Goal: Communication & Community: Answer question/provide support

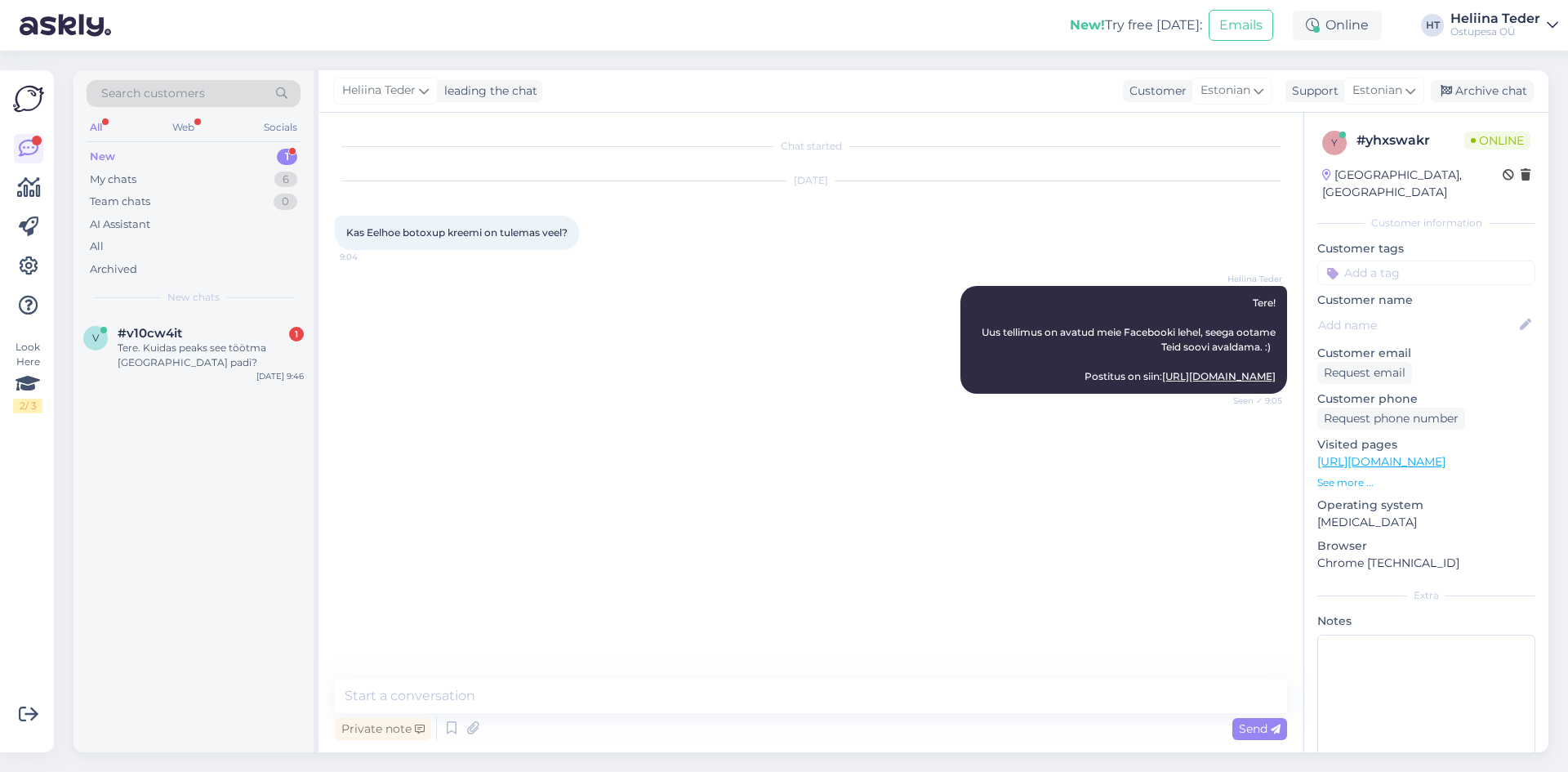
click at [213, 347] on div "Tere. Kuidas peaks see töötma [GEOGRAPHIC_DATA] padi?" at bounding box center [211, 355] width 186 height 29
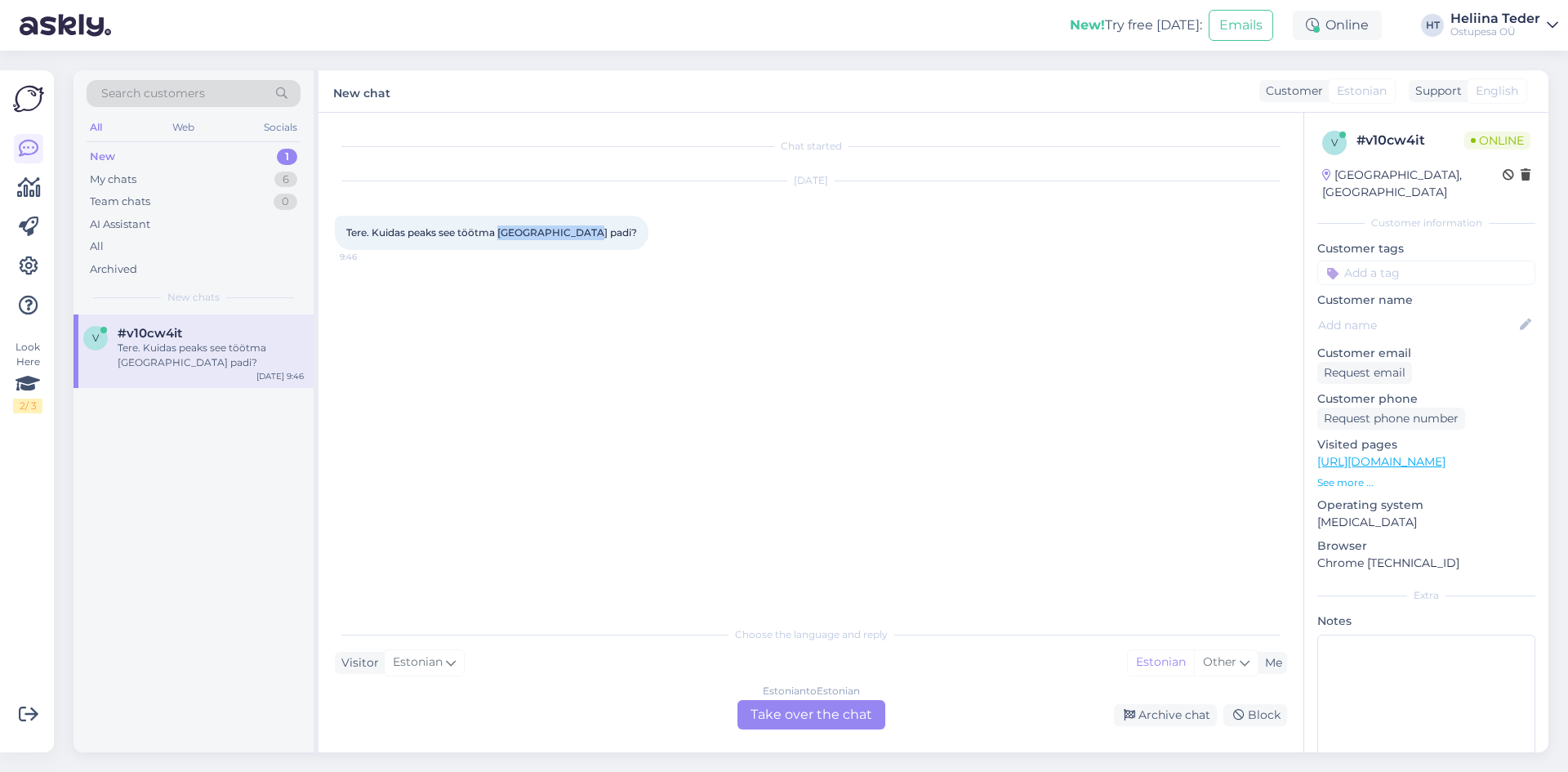
drag, startPoint x: 498, startPoint y: 229, endPoint x: 586, endPoint y: 233, distance: 88.1
click at [586, 233] on span "Tere. Kuidas peaks see töötma [GEOGRAPHIC_DATA] padi?" at bounding box center [492, 233] width 291 height 13
copy span "Jalamassaaži pad"
click at [822, 714] on div "Estonian to Estonian Take over the chat" at bounding box center [811, 714] width 148 height 29
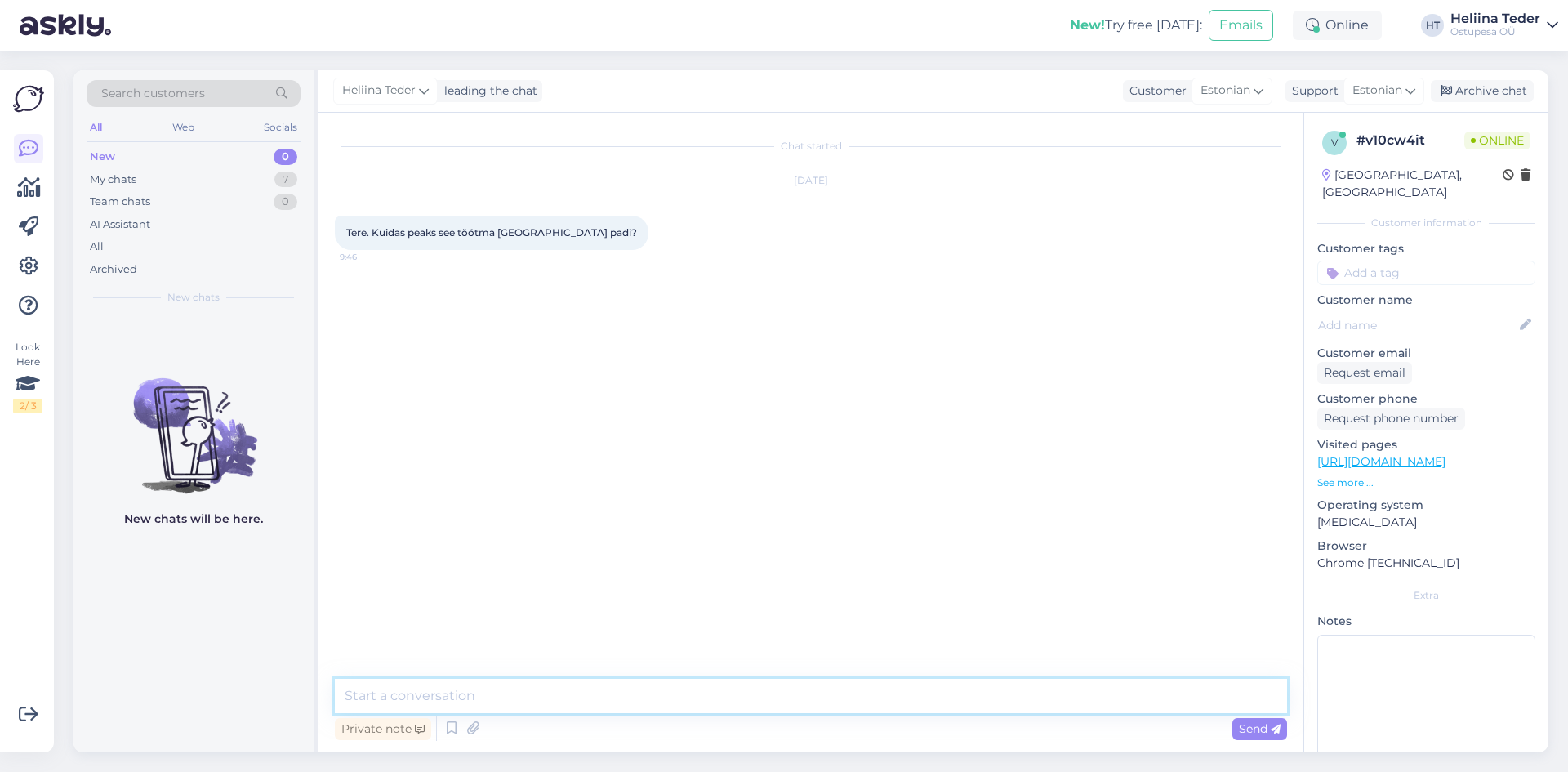
click at [565, 703] on textarea at bounding box center [811, 696] width 952 height 34
paste textarea "KASUTAMINE: Asetada massaažimatt tasasele ja kuivale pinnale. Sisestada juhtplo…"
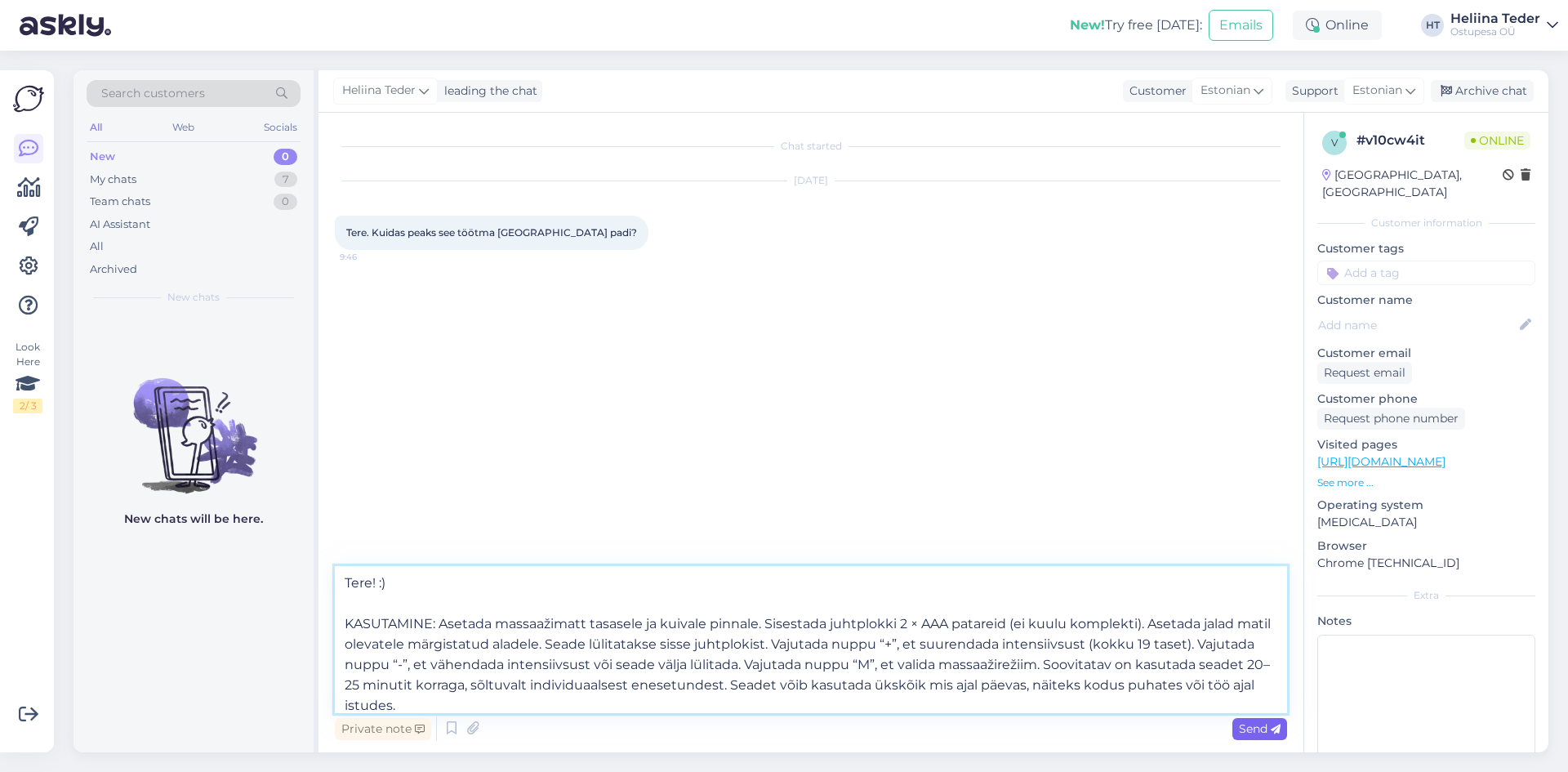
type textarea "Tere! :) KASUTAMINE: Asetada massaažimatt tasasele ja kuivale pinnale. Sisestad…"
click at [1276, 733] on icon at bounding box center [1276, 729] width 10 height 10
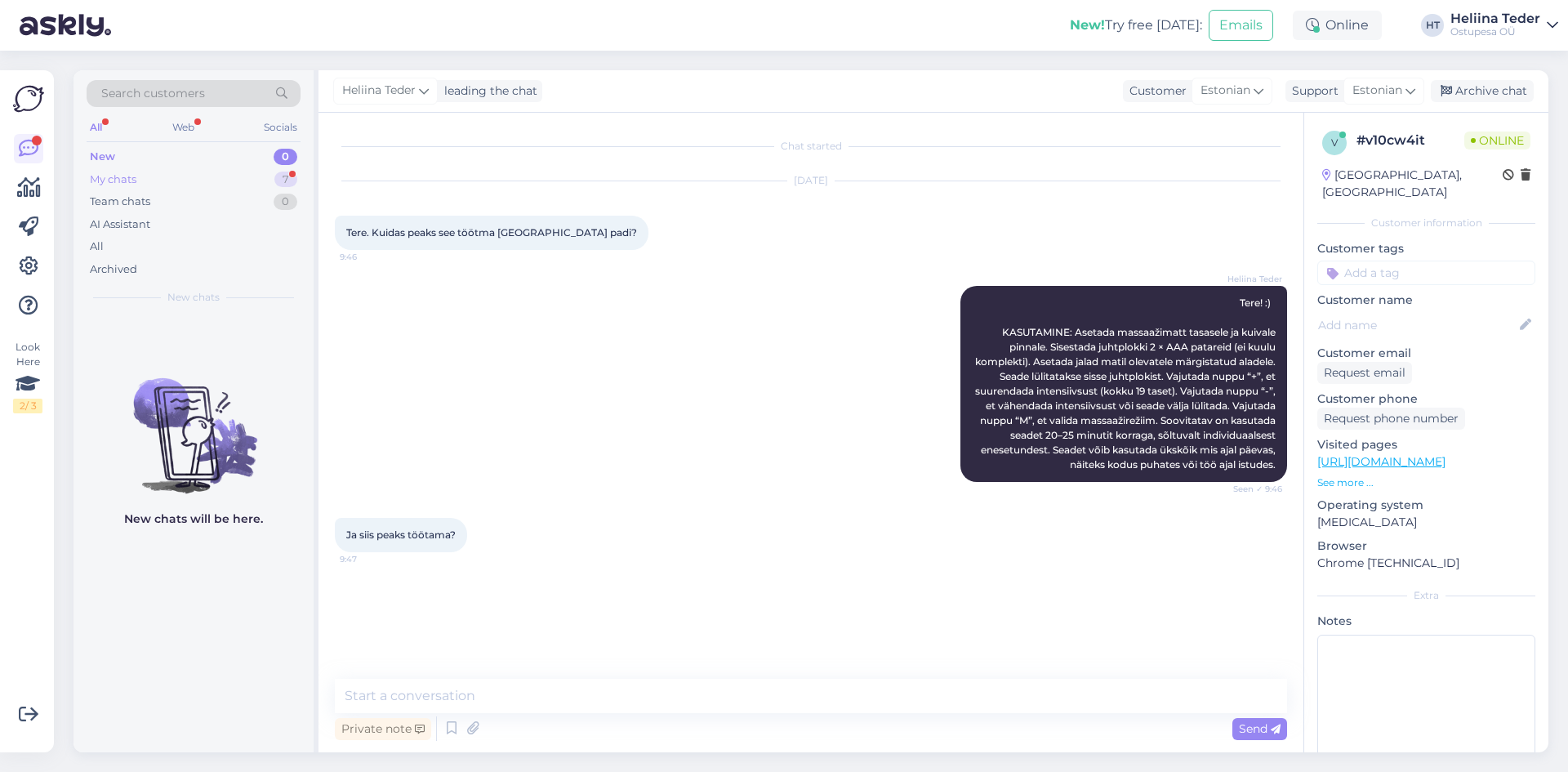
click at [158, 178] on div "My chats 7" at bounding box center [194, 179] width 214 height 23
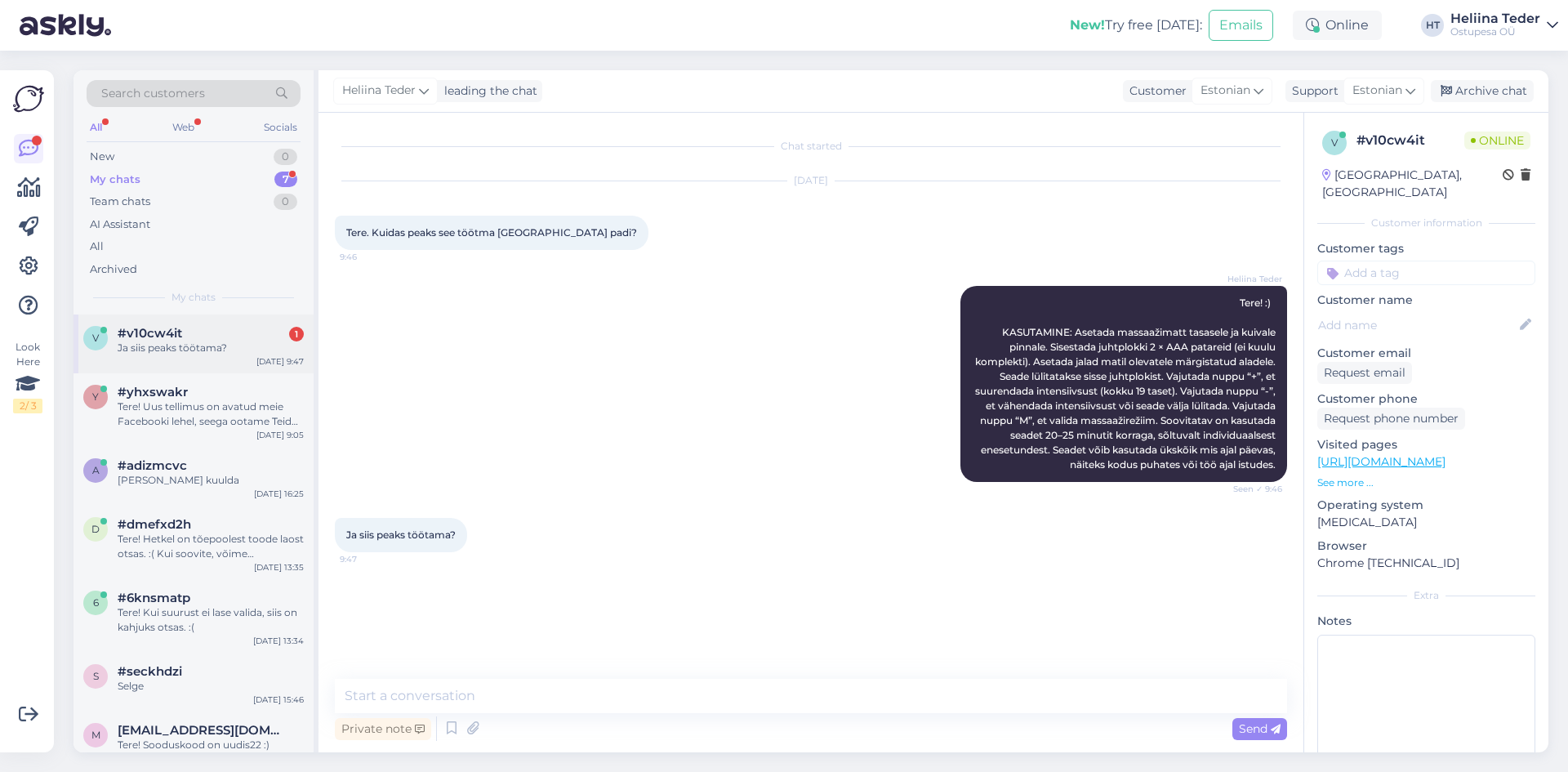
click at [201, 359] on div "v #v10cw4it 1 Ja siis peaks töötama? [DATE] 9:47" at bounding box center [193, 343] width 240 height 59
click at [451, 691] on textarea at bounding box center [811, 696] width 952 height 34
click at [455, 693] on textarea at bounding box center [811, 696] width 952 height 34
paste textarea "Elektromuskulaarne stimulatsioon (EMS) on tehnoloogia, mida kasutatakse laialda…"
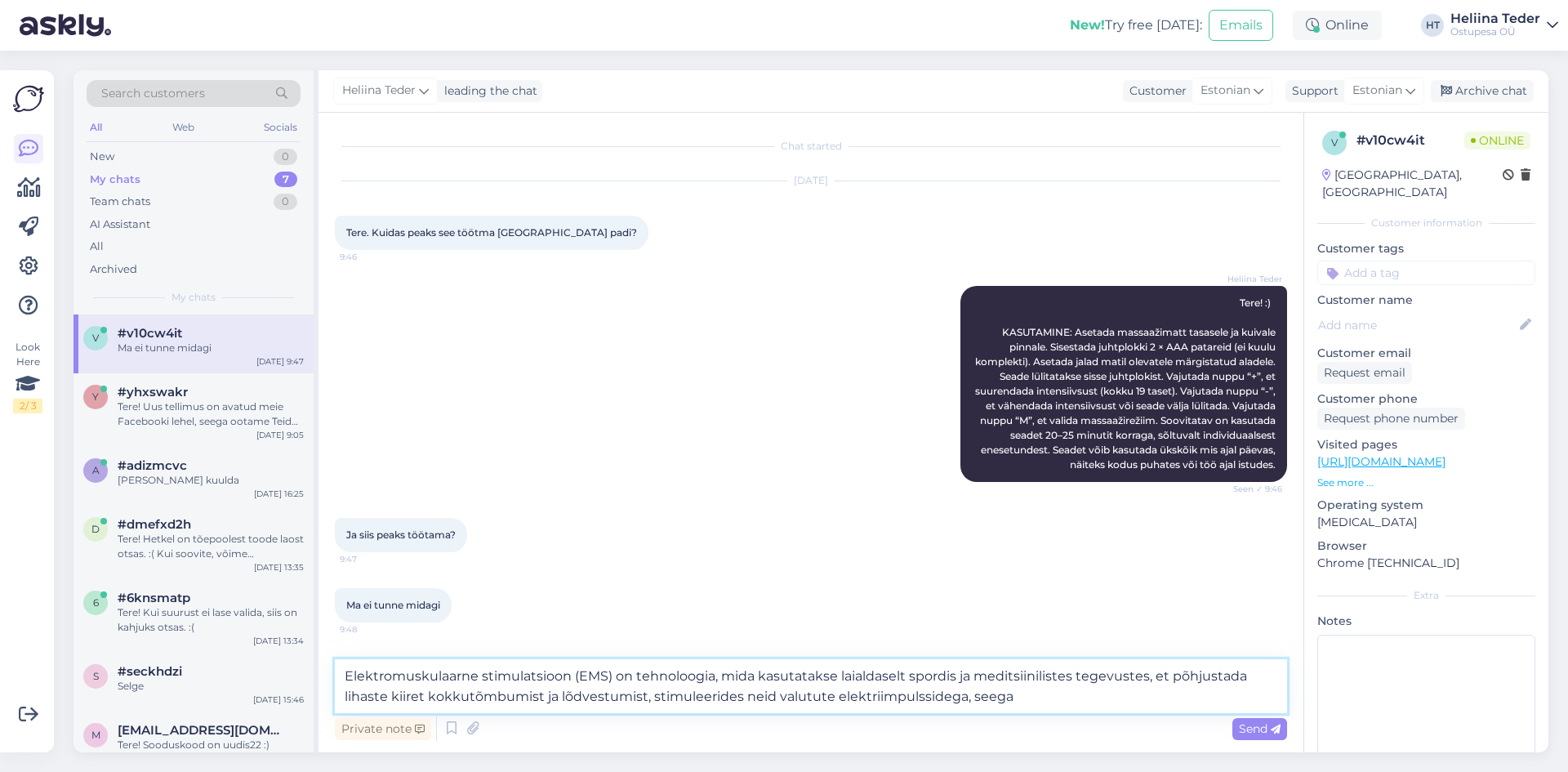
click at [1038, 696] on textarea "Elektromuskulaarne stimulatsioon (EMS) on tehnoloogia, mida kasutatakse laialda…" at bounding box center [811, 686] width 952 height 54
click at [1217, 691] on textarea "Elektromuskulaarne stimulatsioon (EMS) on tehnoloogia, mida kasutatakse laialda…" at bounding box center [811, 686] width 952 height 54
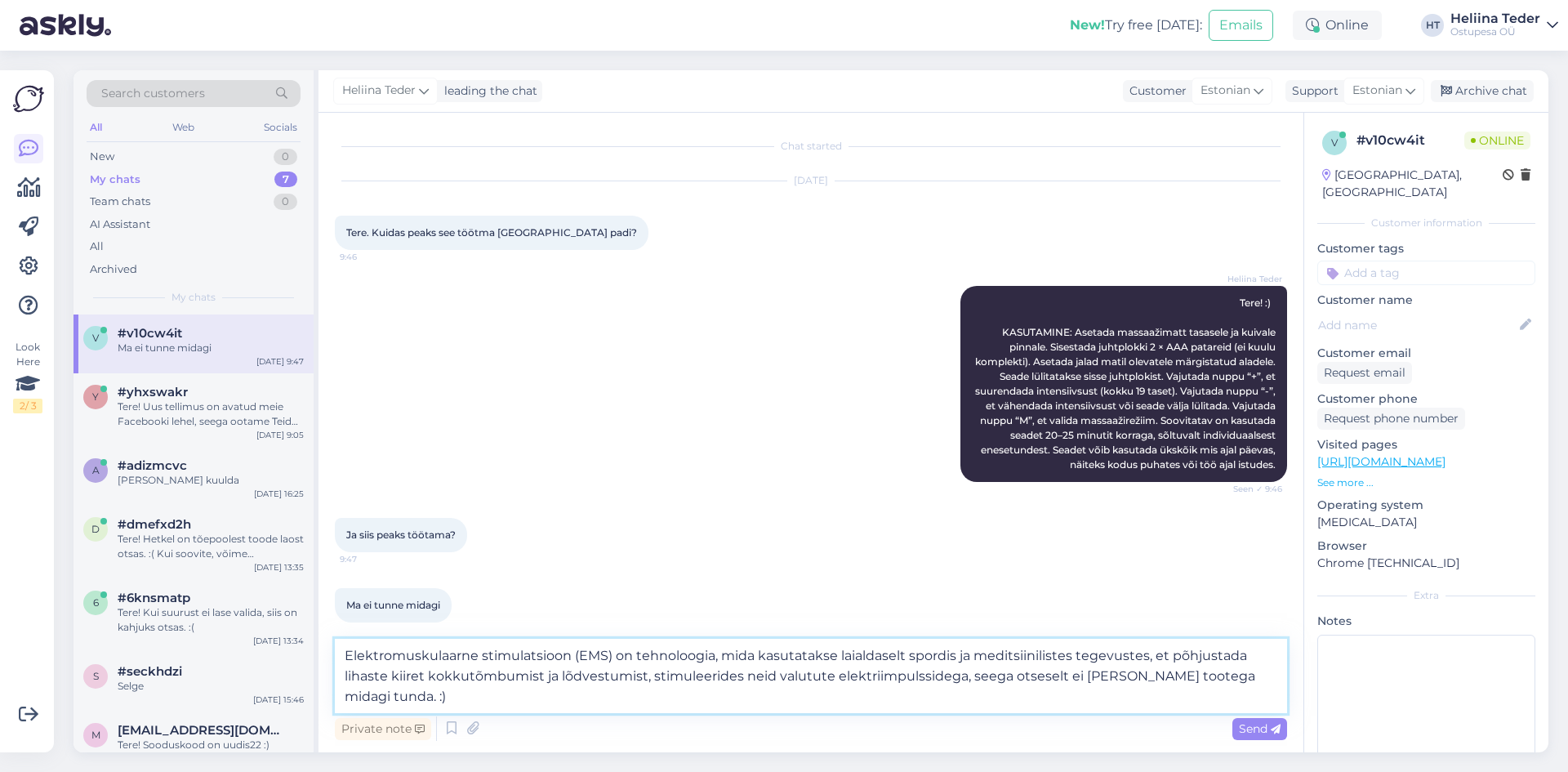
type textarea "Elektromuskulaarne stimulatsioon (EMS) on tehnoloogia, mida kasutatakse laialda…"
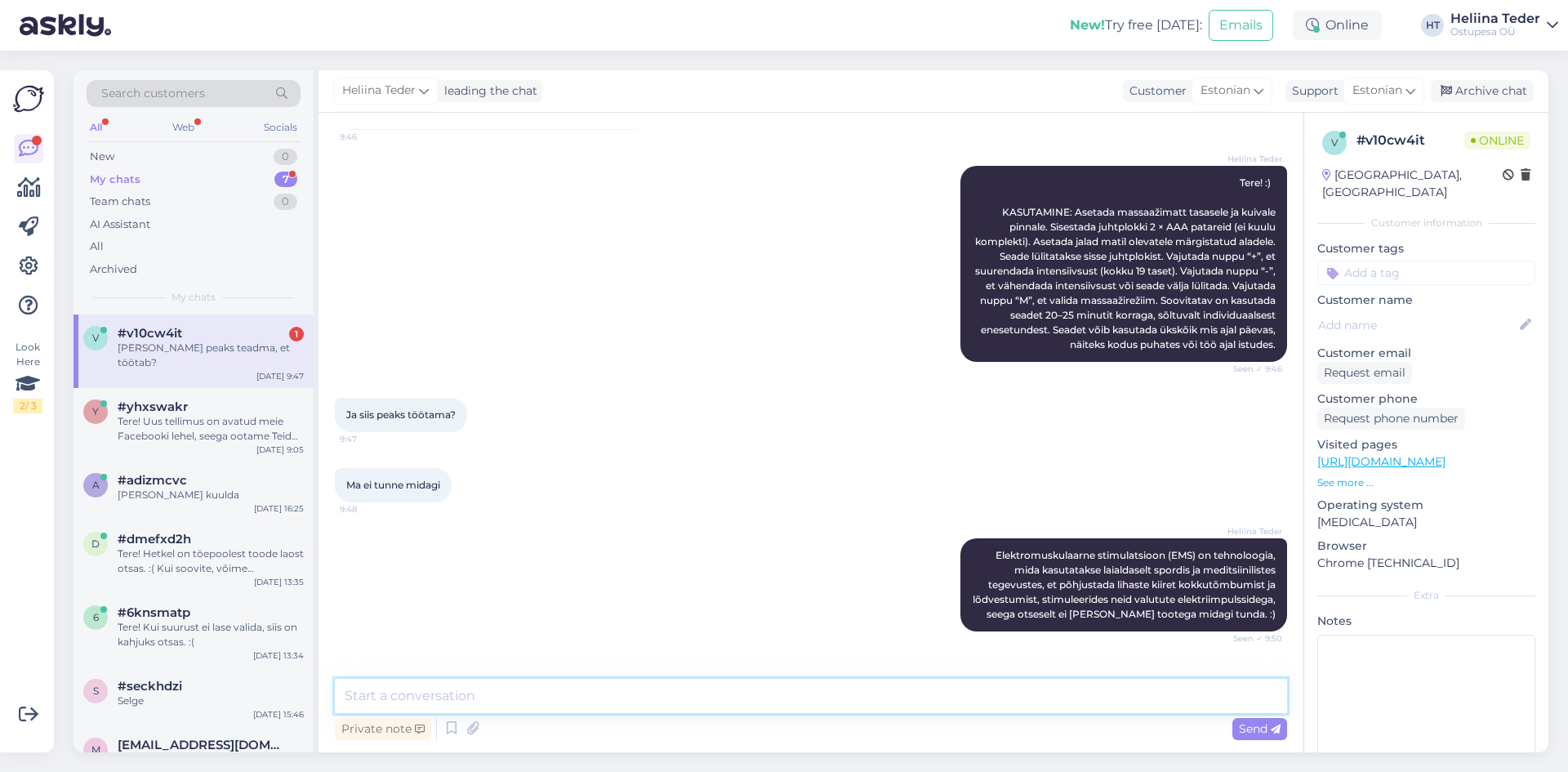
scroll to position [190, 0]
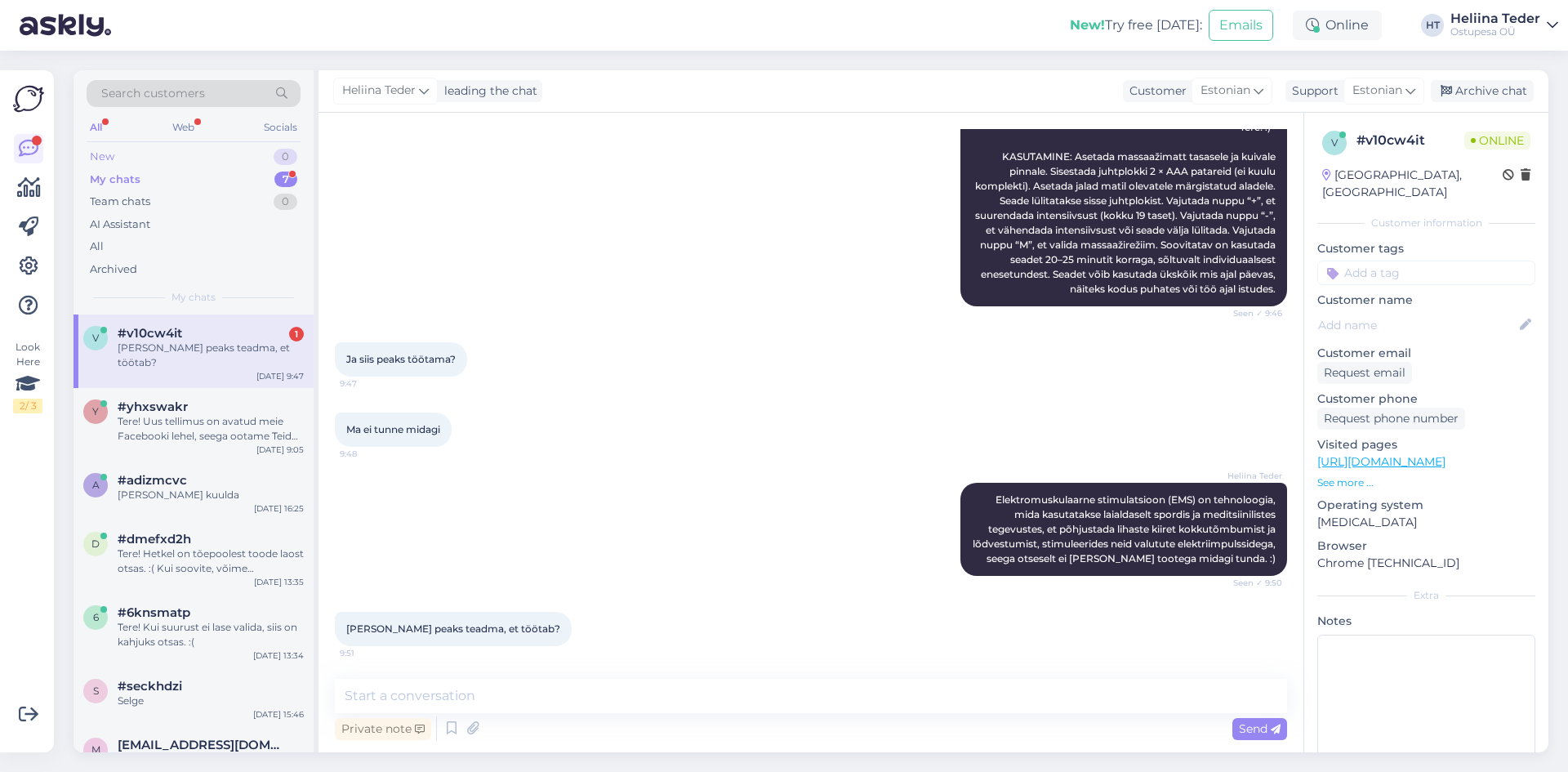
click at [134, 162] on div "New 0" at bounding box center [194, 157] width 214 height 23
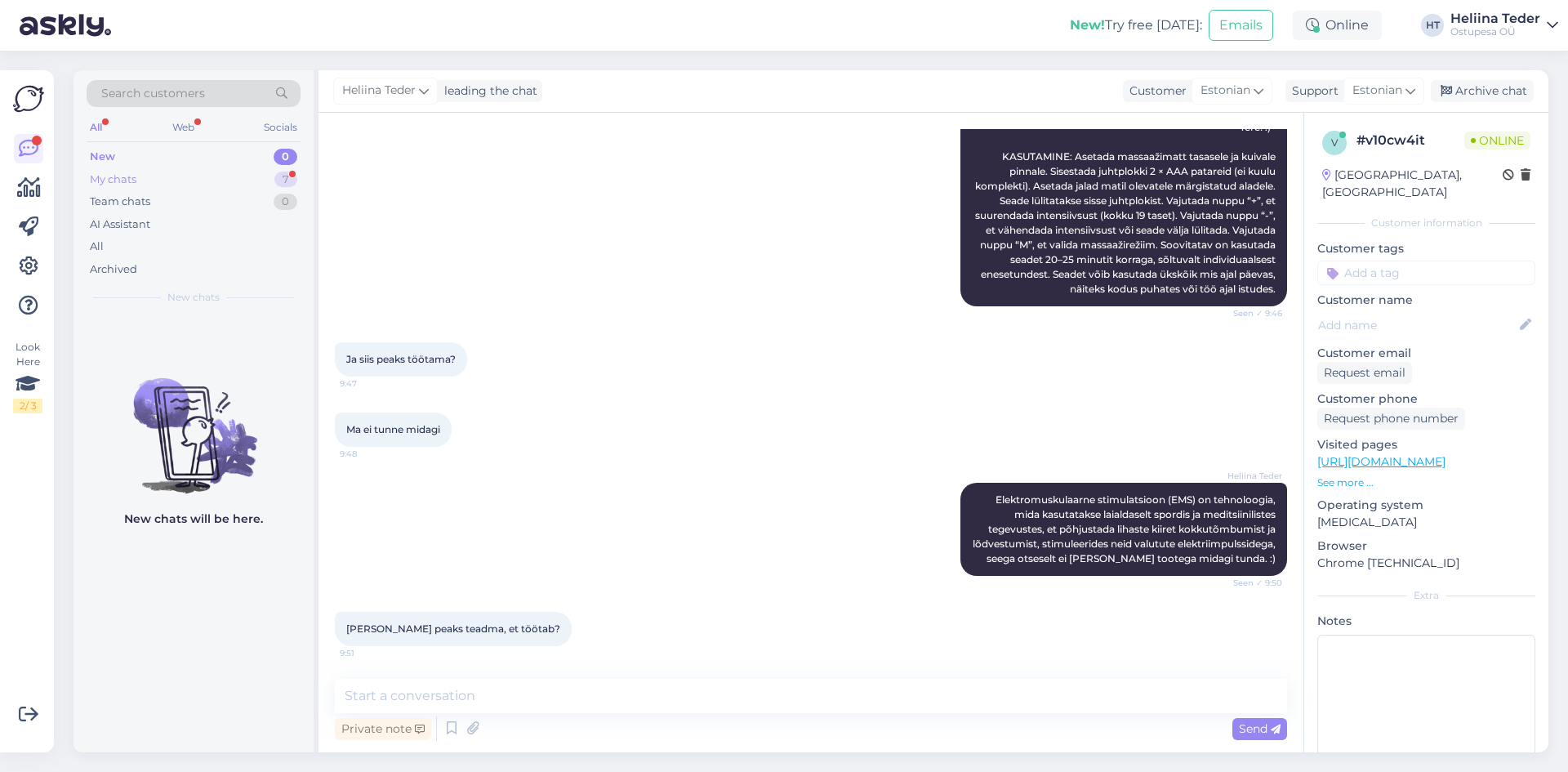
click at [139, 183] on div "My chats 7" at bounding box center [194, 179] width 214 height 23
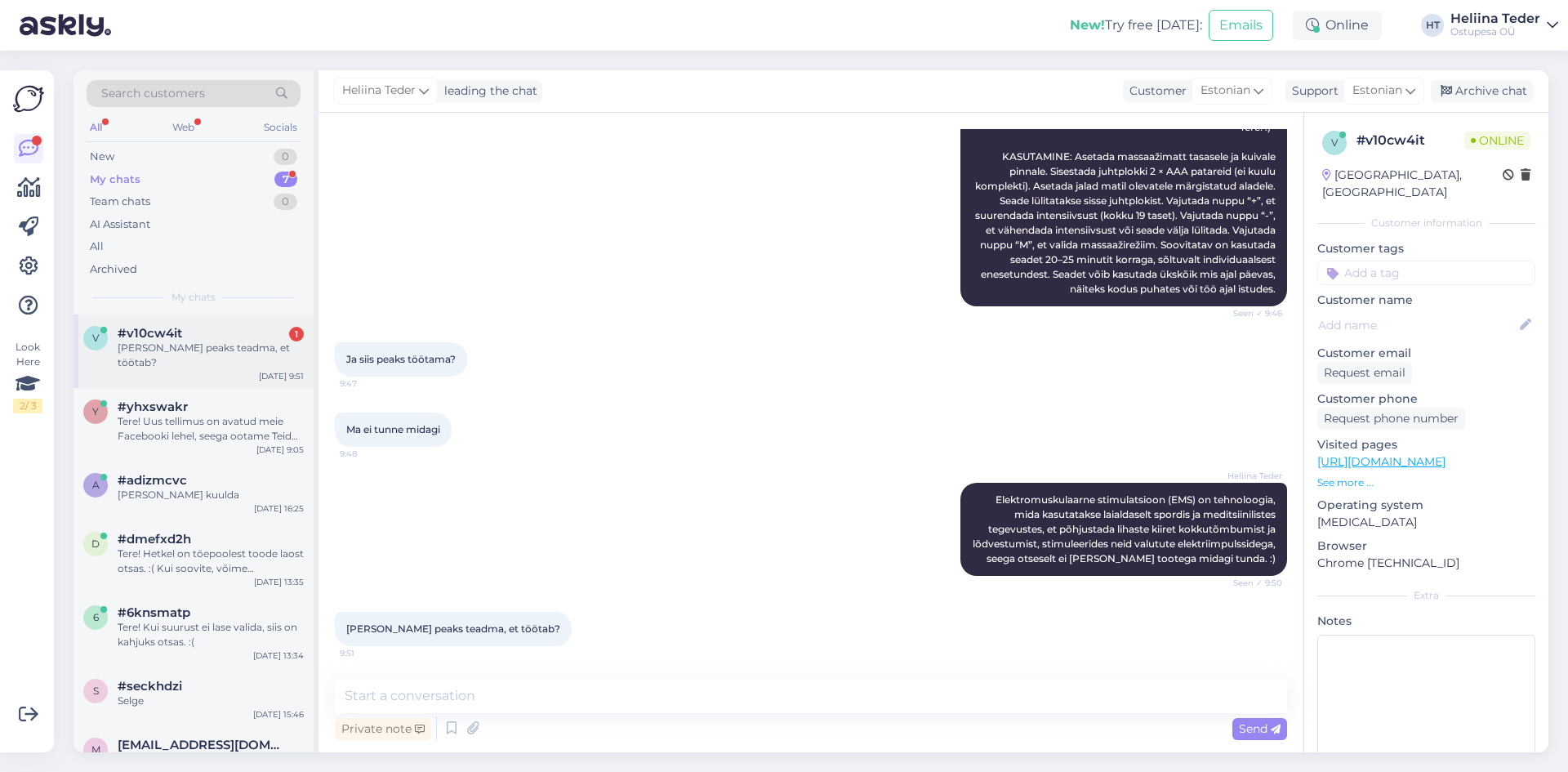
click at [237, 358] on div "v #v10cw4it 1 [PERSON_NAME] peaks teadma, et töötab? [DATE] 9:51" at bounding box center [193, 350] width 240 height 73
click at [449, 687] on textarea at bounding box center [811, 696] width 952 height 34
click at [449, 686] on textarea at bounding box center [811, 696] width 952 height 34
paste textarea "See toode ei tee „massaaži“ tavapärases [PERSON_NAME] töötab EMS-impulssidega. …"
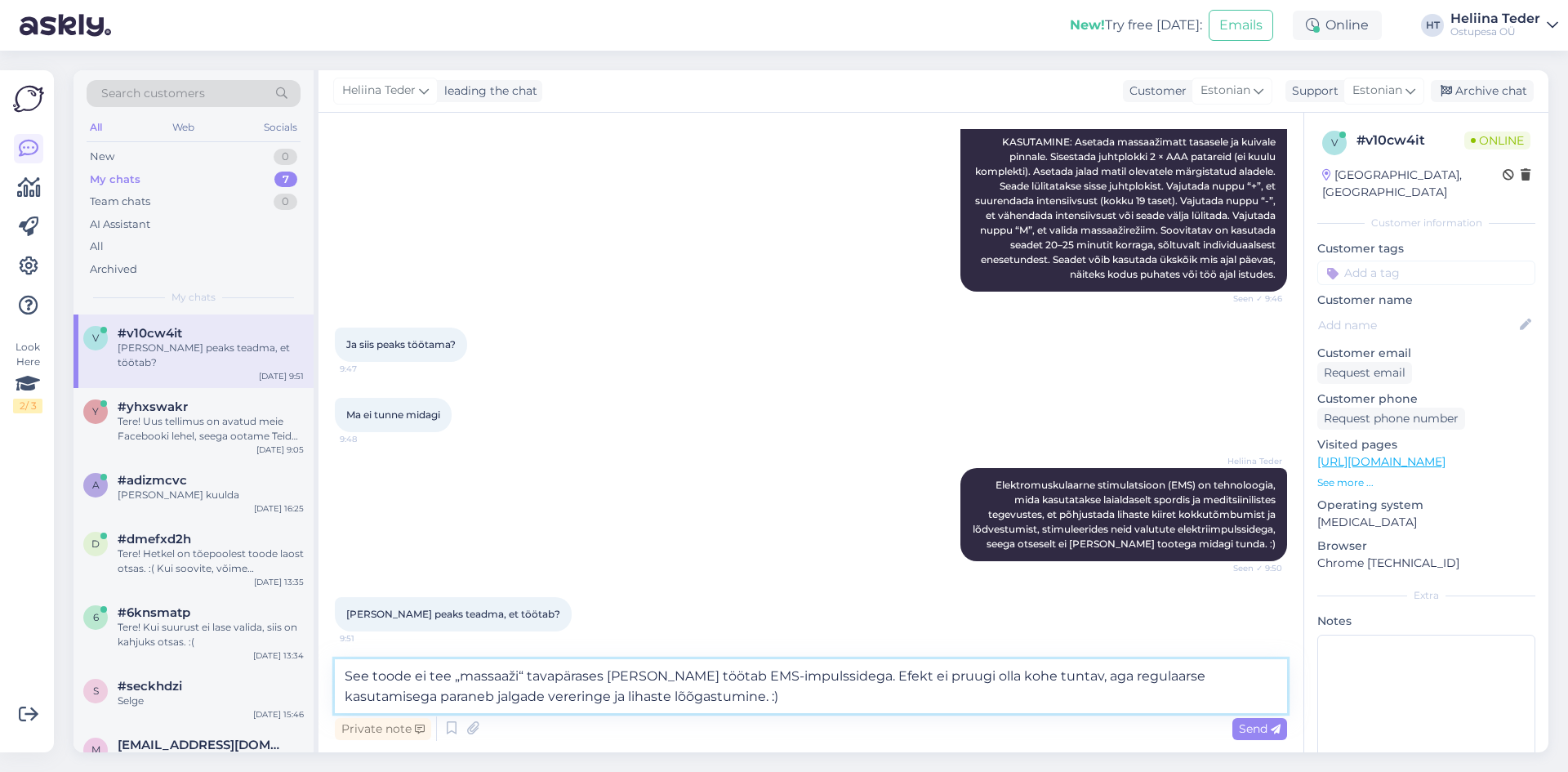
type textarea "See toode ei tee „massaaži“ tavapärases [PERSON_NAME] töötab EMS-impulssidega. …"
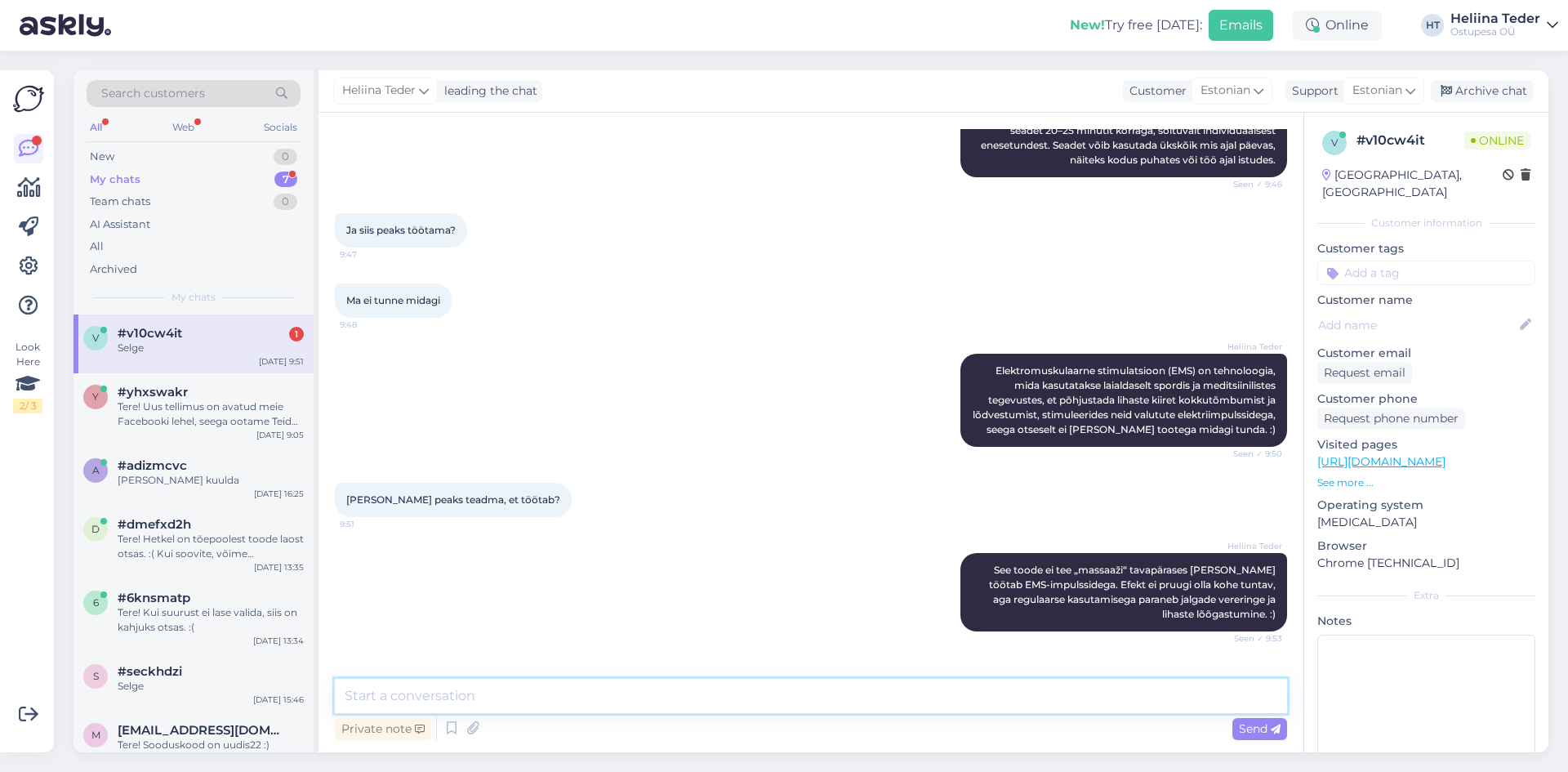
scroll to position [375, 0]
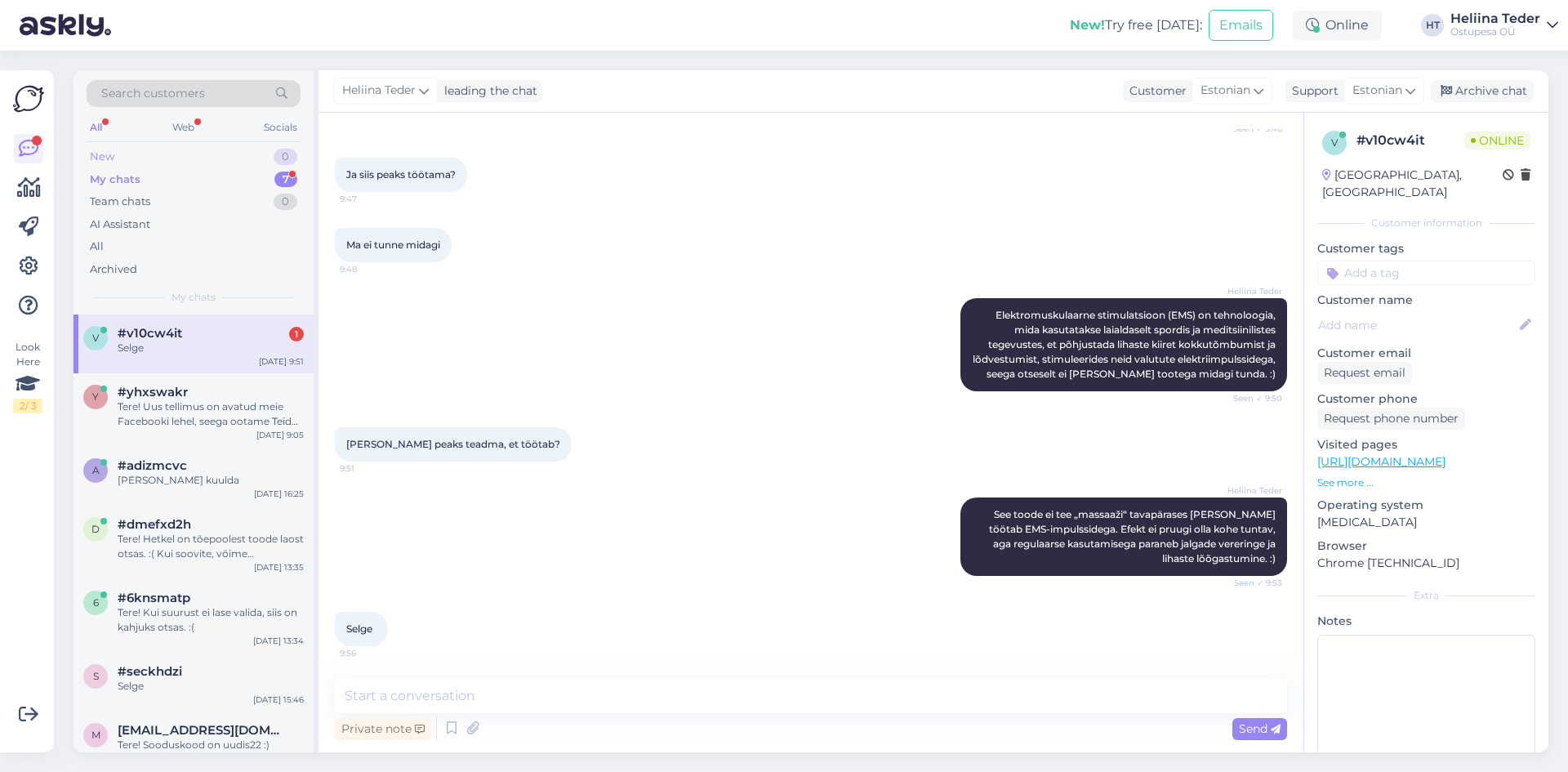
click at [130, 161] on div "New 0" at bounding box center [194, 157] width 214 height 23
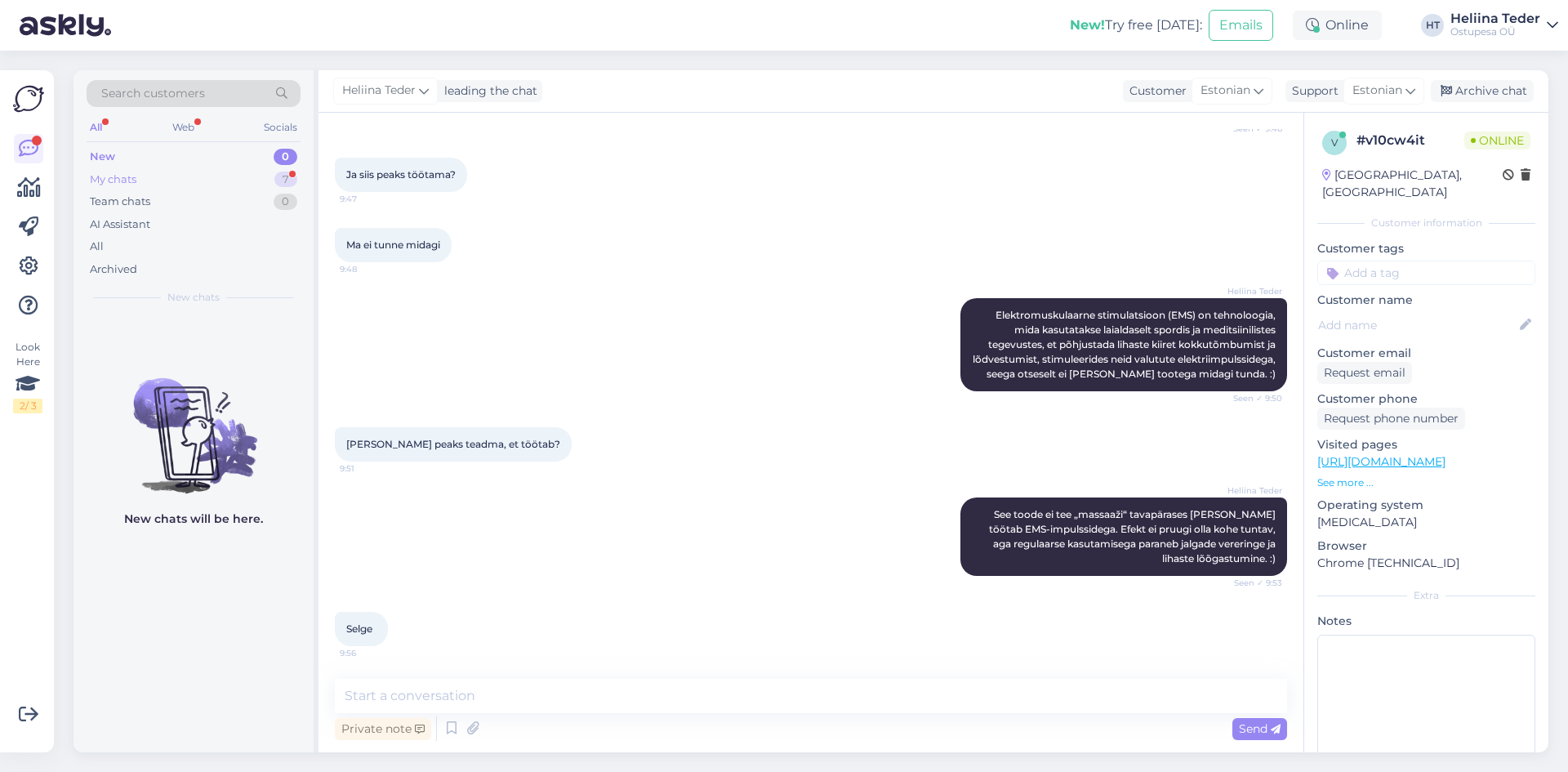
click at [158, 176] on div "My chats 7" at bounding box center [194, 179] width 214 height 23
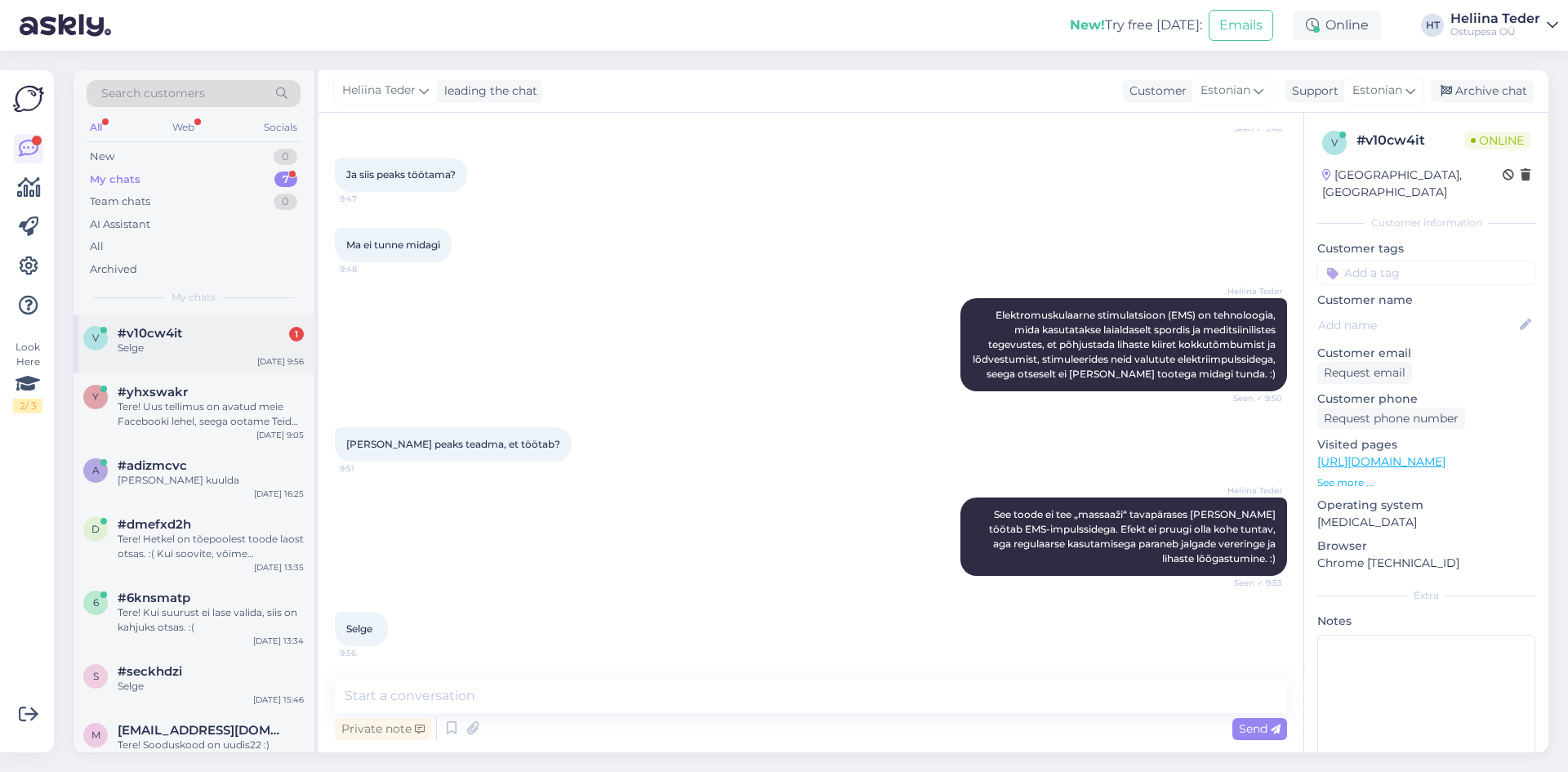
click at [187, 357] on div "v #v10cw4it 1 Selge [DATE] 9:56" at bounding box center [193, 343] width 240 height 59
